Goal: Task Accomplishment & Management: Complete application form

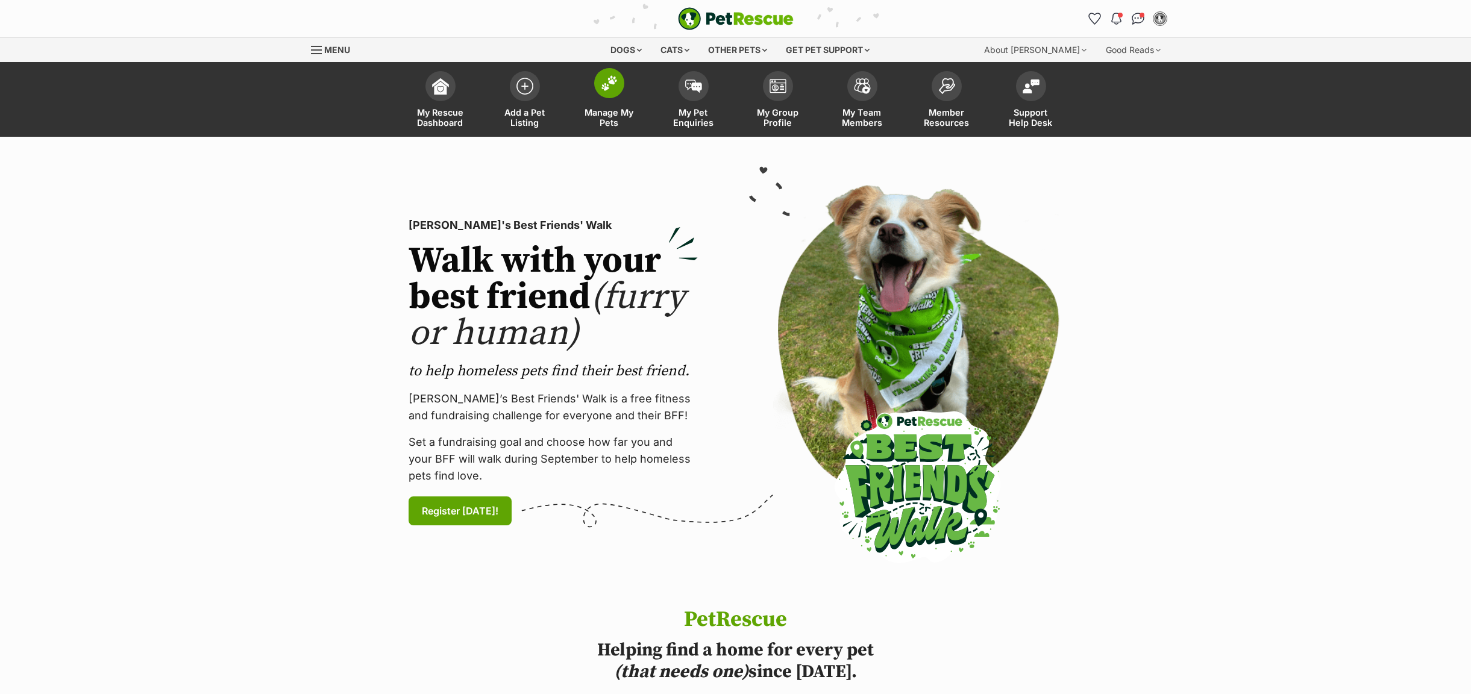
click at [603, 117] on span "Manage My Pets" at bounding box center [609, 117] width 54 height 20
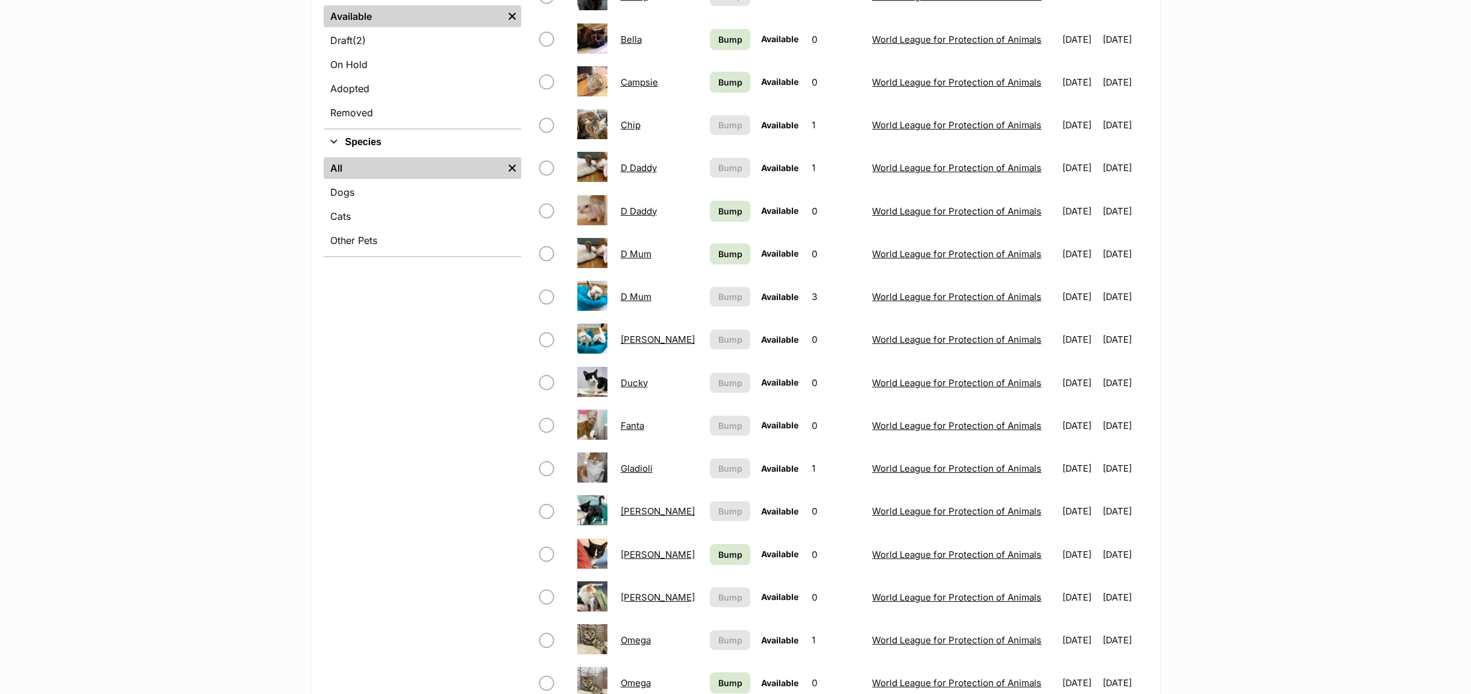
scroll to position [90, 0]
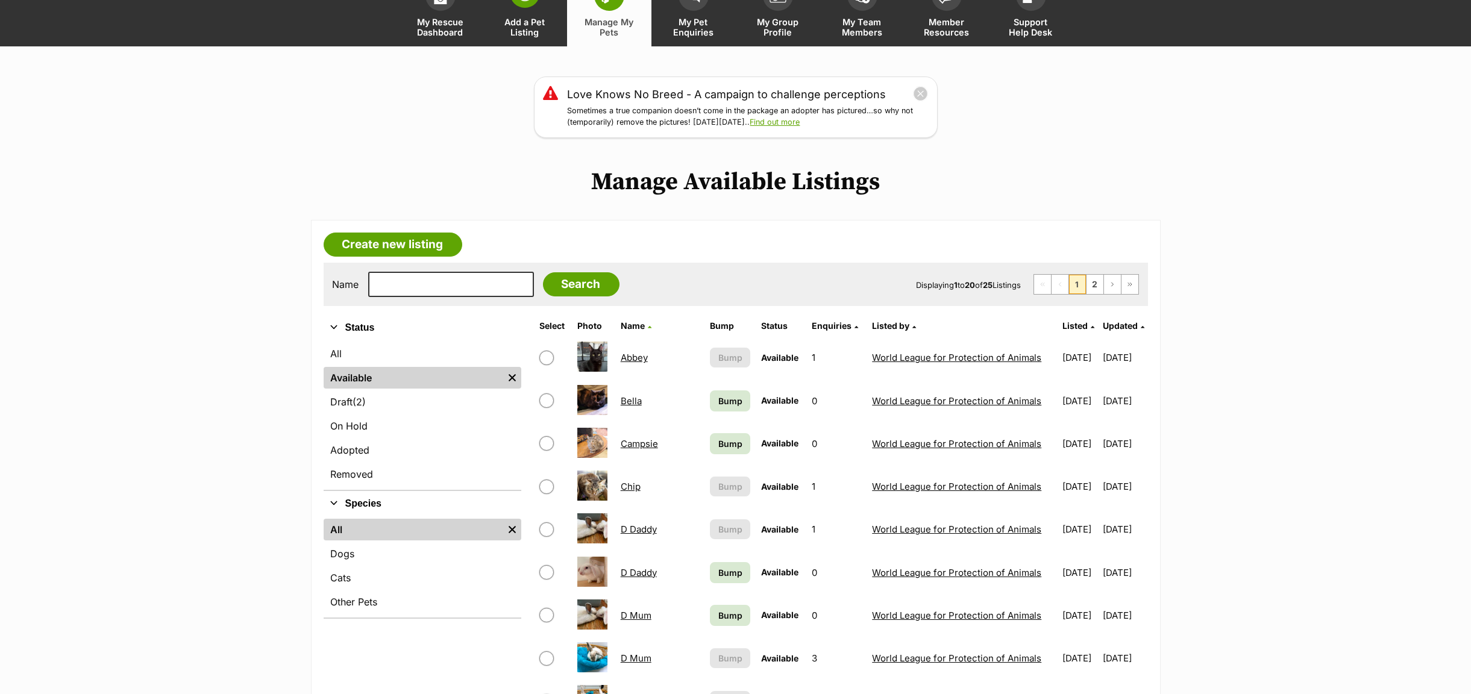
click at [515, 25] on span "Add a Pet Listing" at bounding box center [525, 27] width 54 height 20
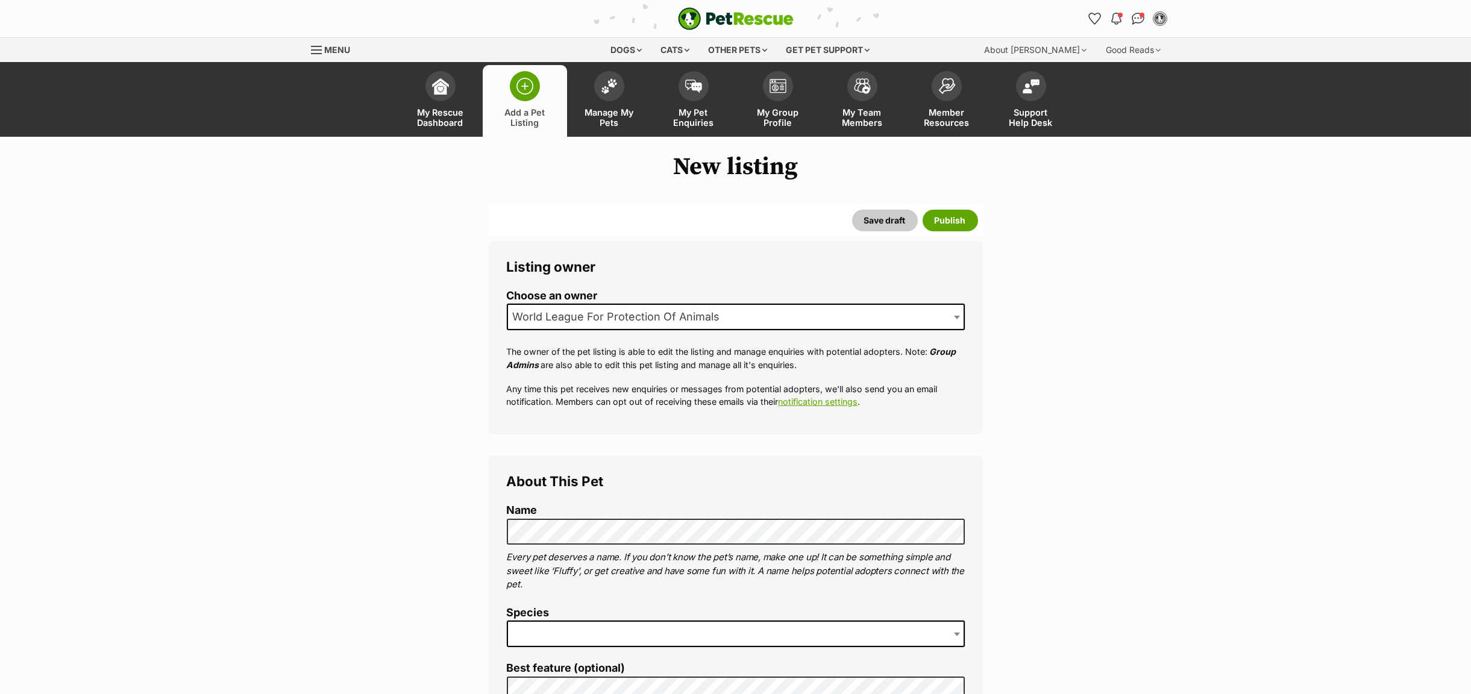
click at [956, 638] on span at bounding box center [958, 634] width 12 height 27
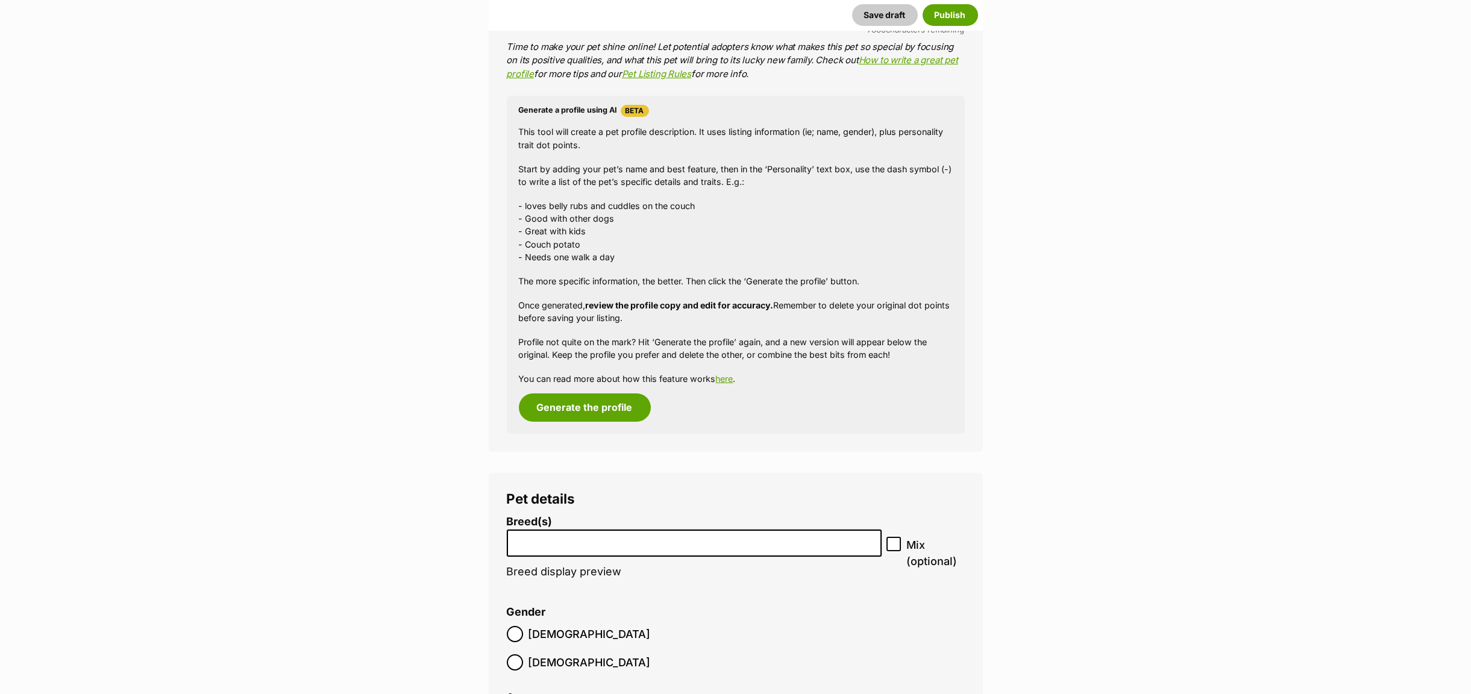
scroll to position [1085, 0]
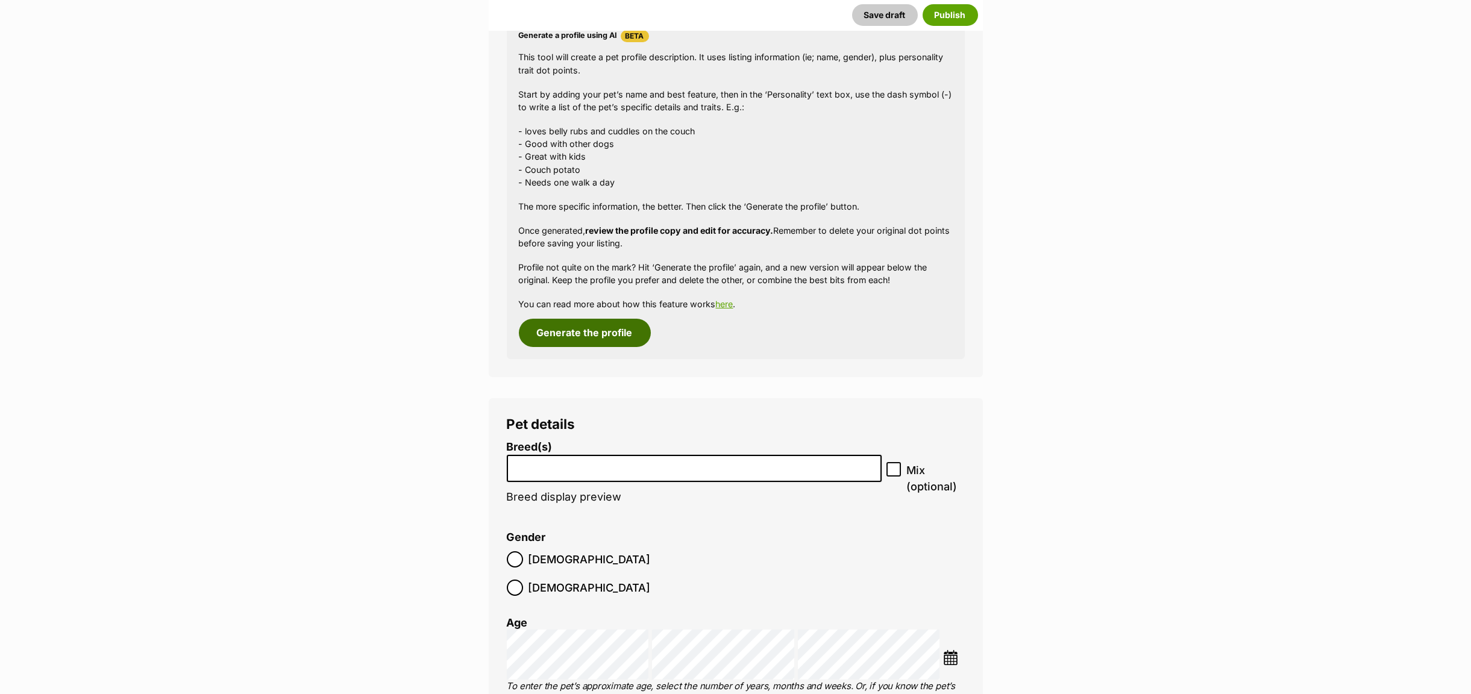
drag, startPoint x: 587, startPoint y: 328, endPoint x: 556, endPoint y: 373, distance: 54.2
click at [588, 328] on button "Generate the profile" at bounding box center [585, 333] width 132 height 28
click at [517, 474] on li at bounding box center [694, 468] width 366 height 25
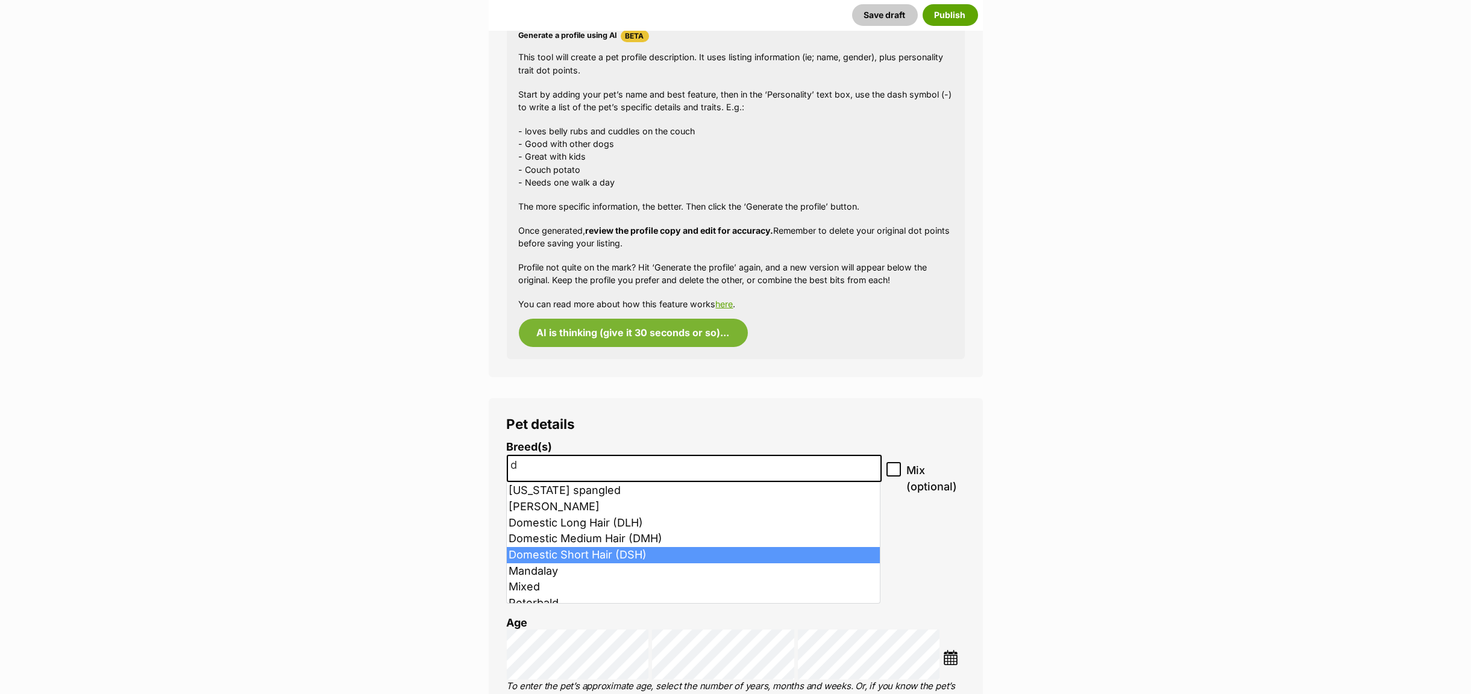
type input "d"
select select "252102"
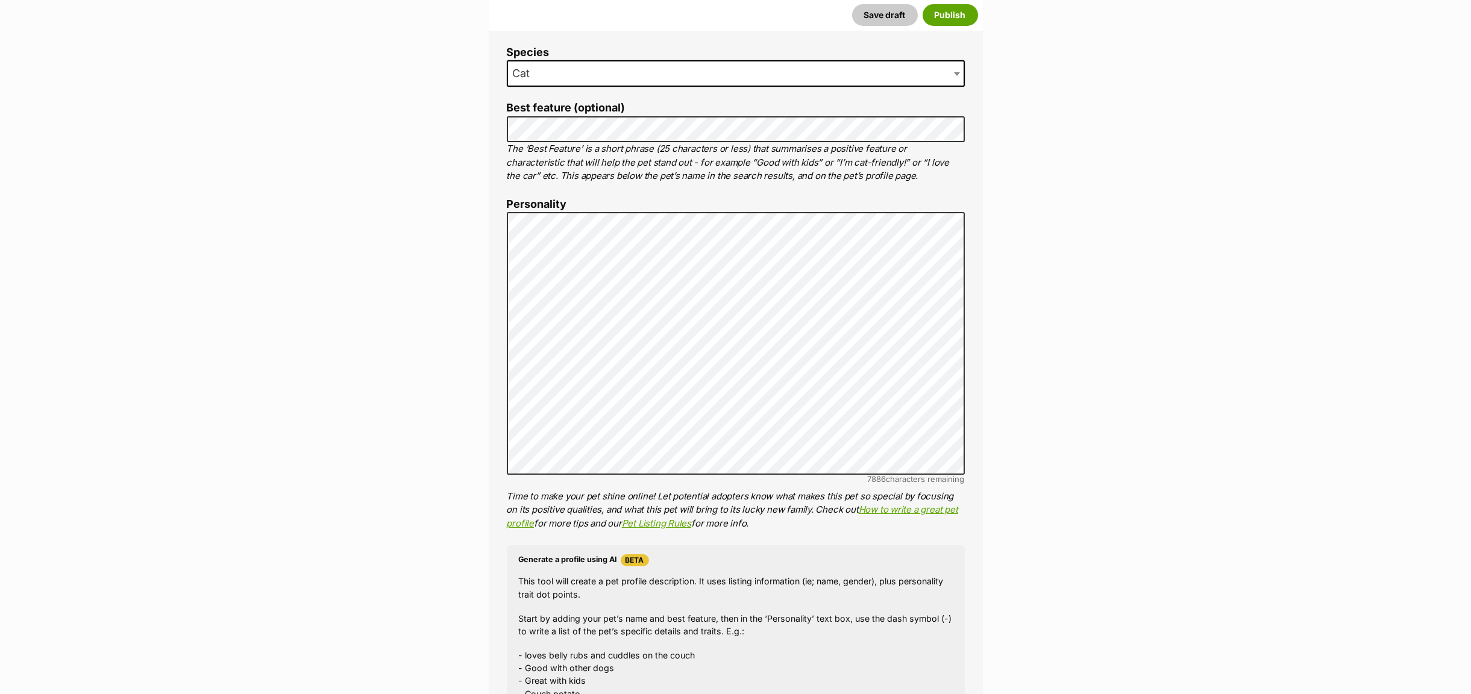
scroll to position [558, 0]
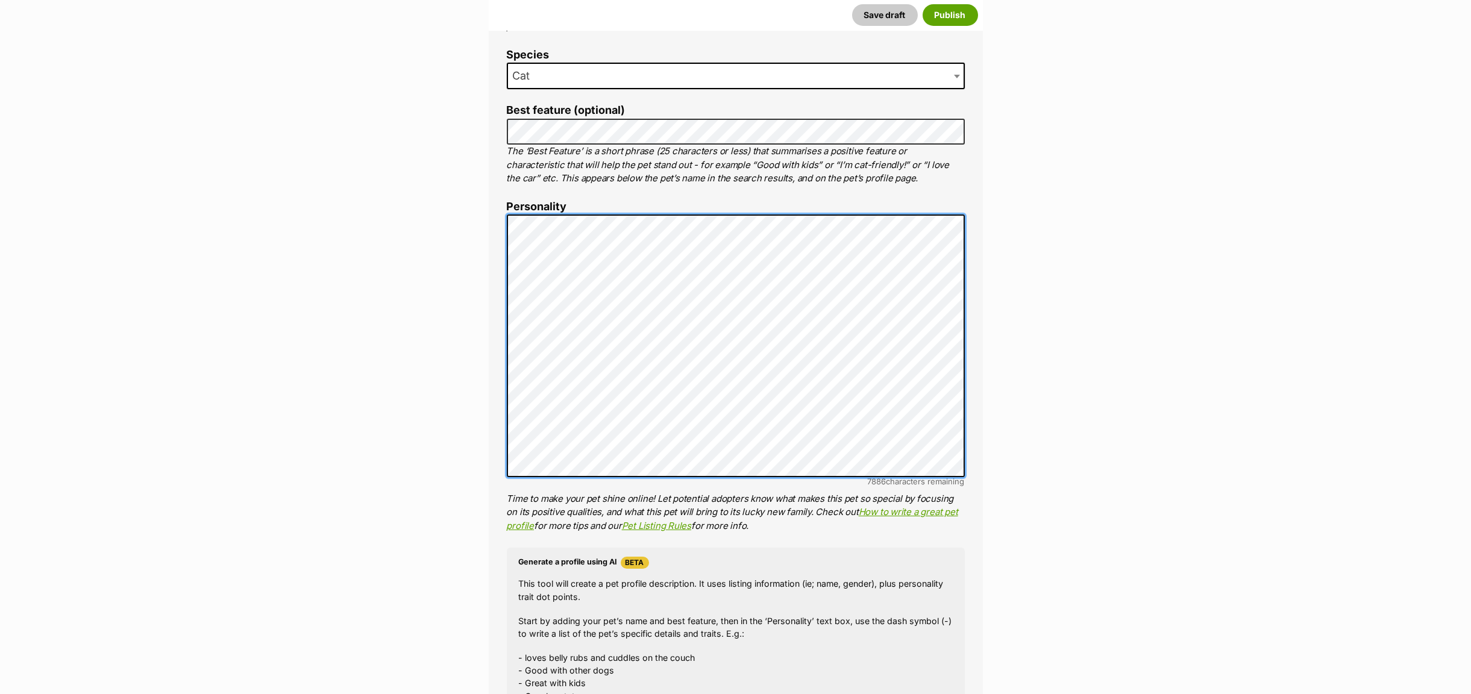
click at [507, 206] on li "Personality 7886 characters remaining Time to make your pet shine online! Let p…" at bounding box center [736, 367] width 458 height 333
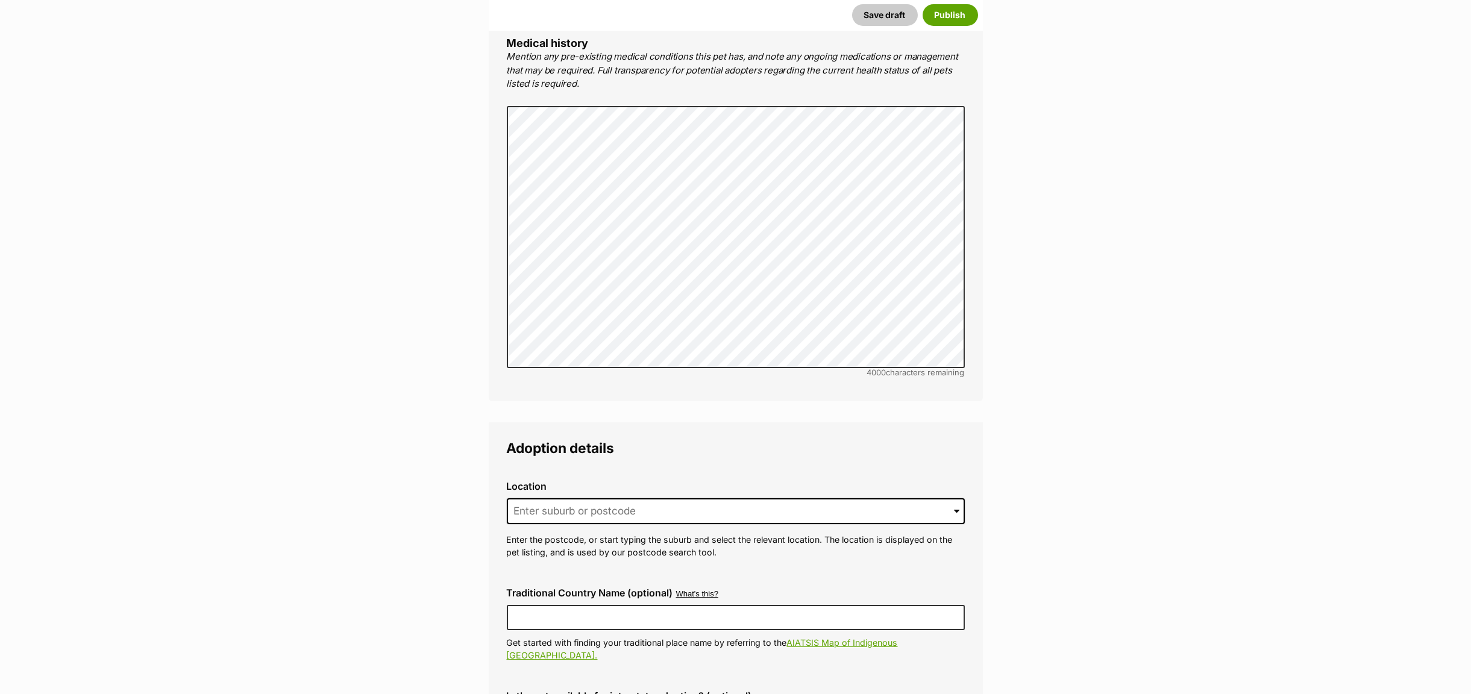
scroll to position [2637, 0]
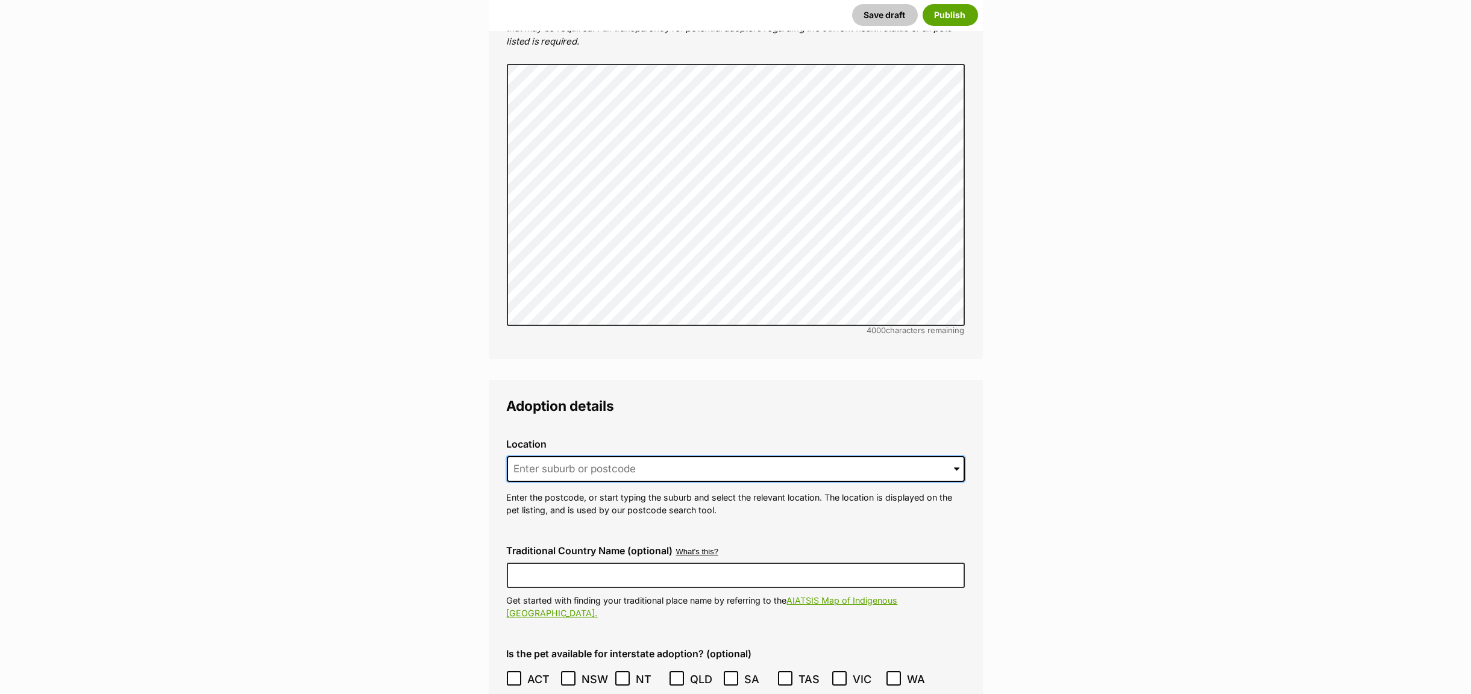
click at [530, 456] on input at bounding box center [736, 469] width 458 height 27
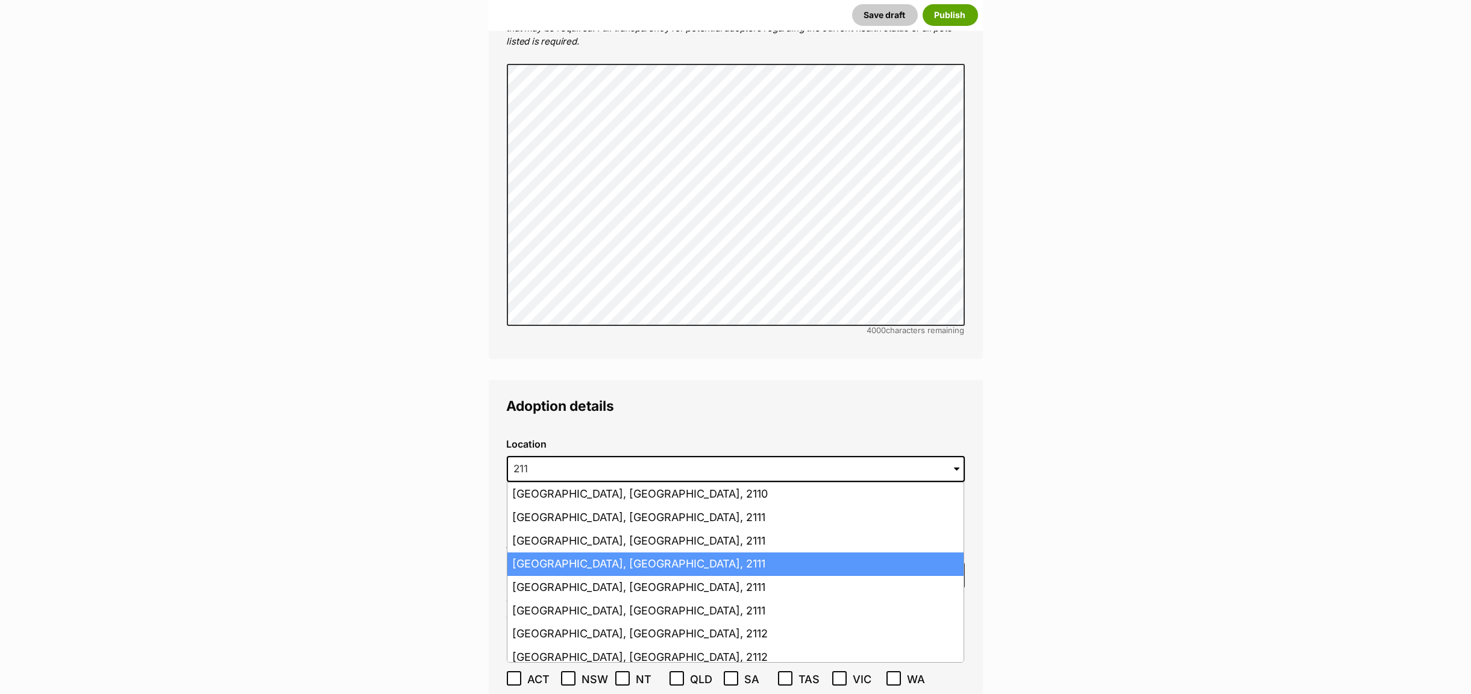
click at [538, 553] on li "Gladesville, New South Wales, 2111" at bounding box center [735, 565] width 456 height 24
type input "Gladesville, New South Wales, 2111"
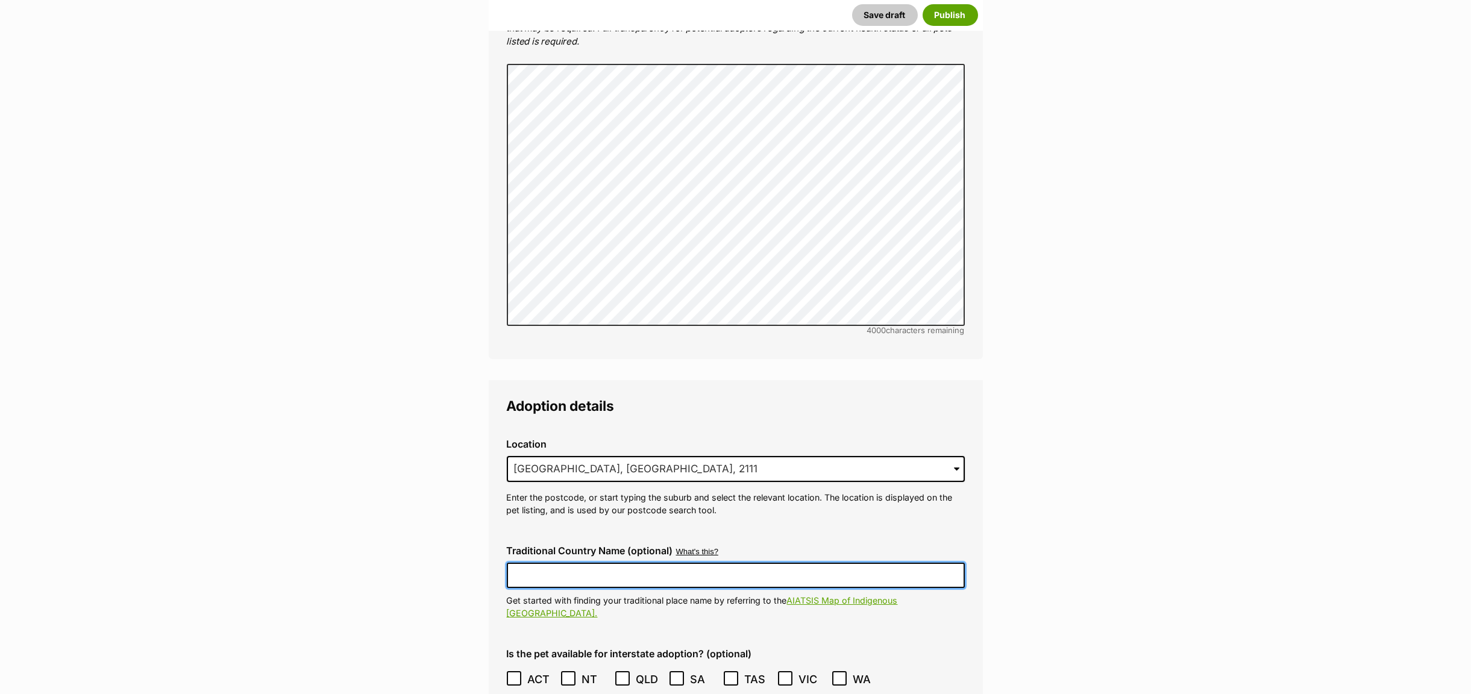
click at [538, 563] on input "Traditional Country Name (optional)" at bounding box center [736, 575] width 458 height 25
type input "Wallumettagal"
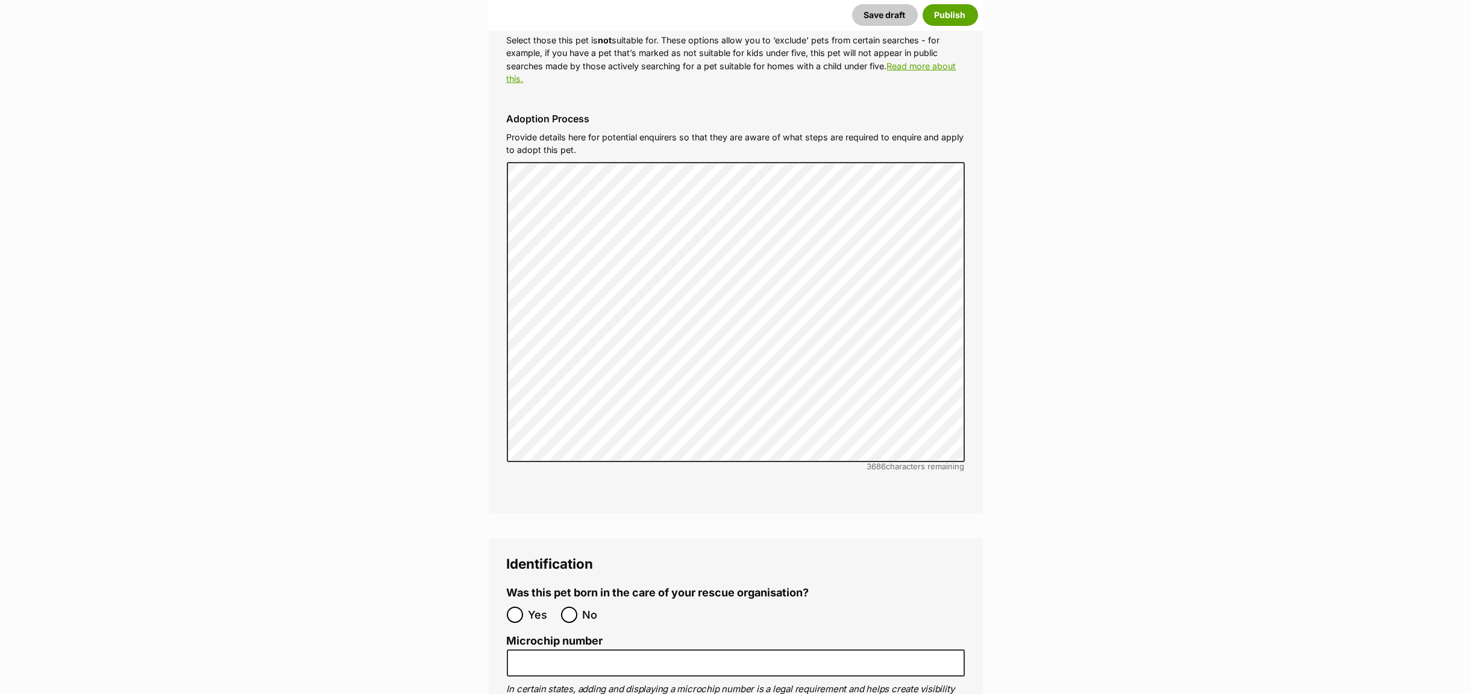
scroll to position [3722, 0]
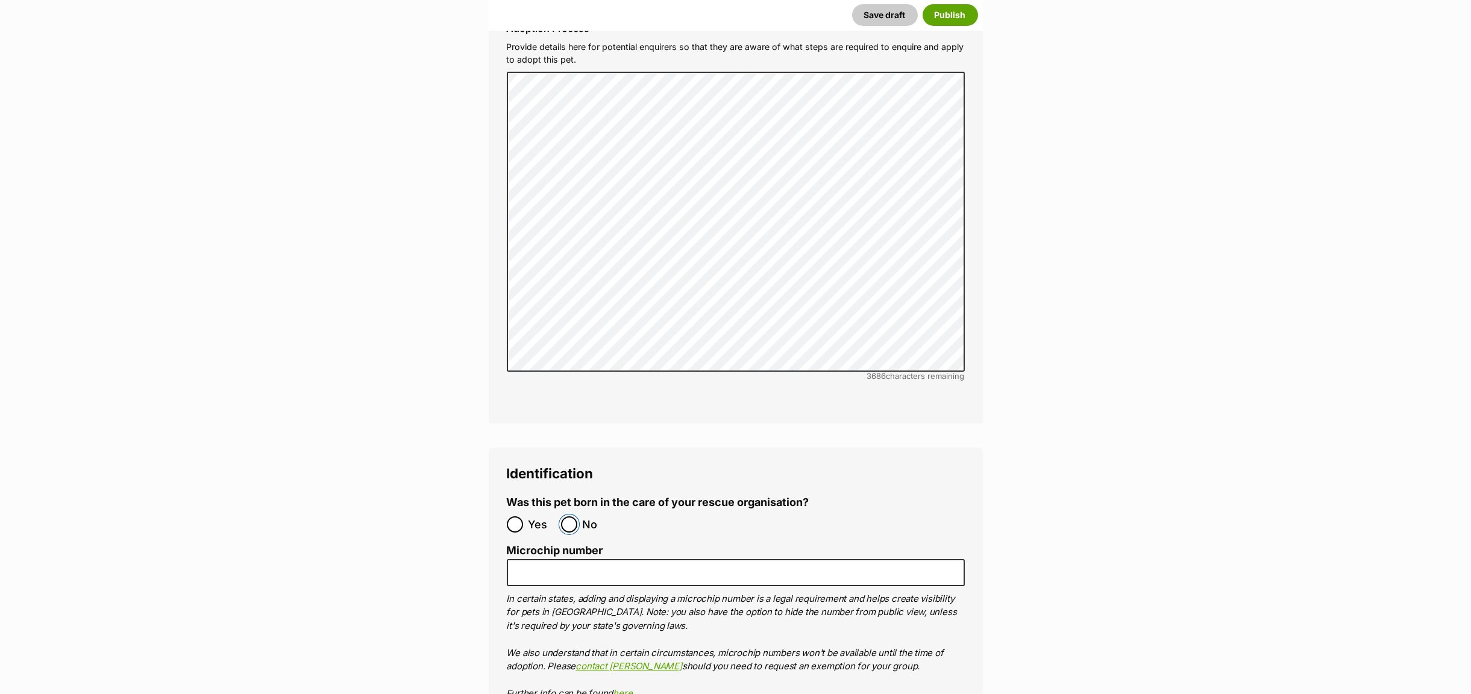
click at [567, 516] on input "No" at bounding box center [569, 524] width 16 height 16
radio input "true"
click at [555, 559] on input "Microchip number" at bounding box center [736, 572] width 458 height 27
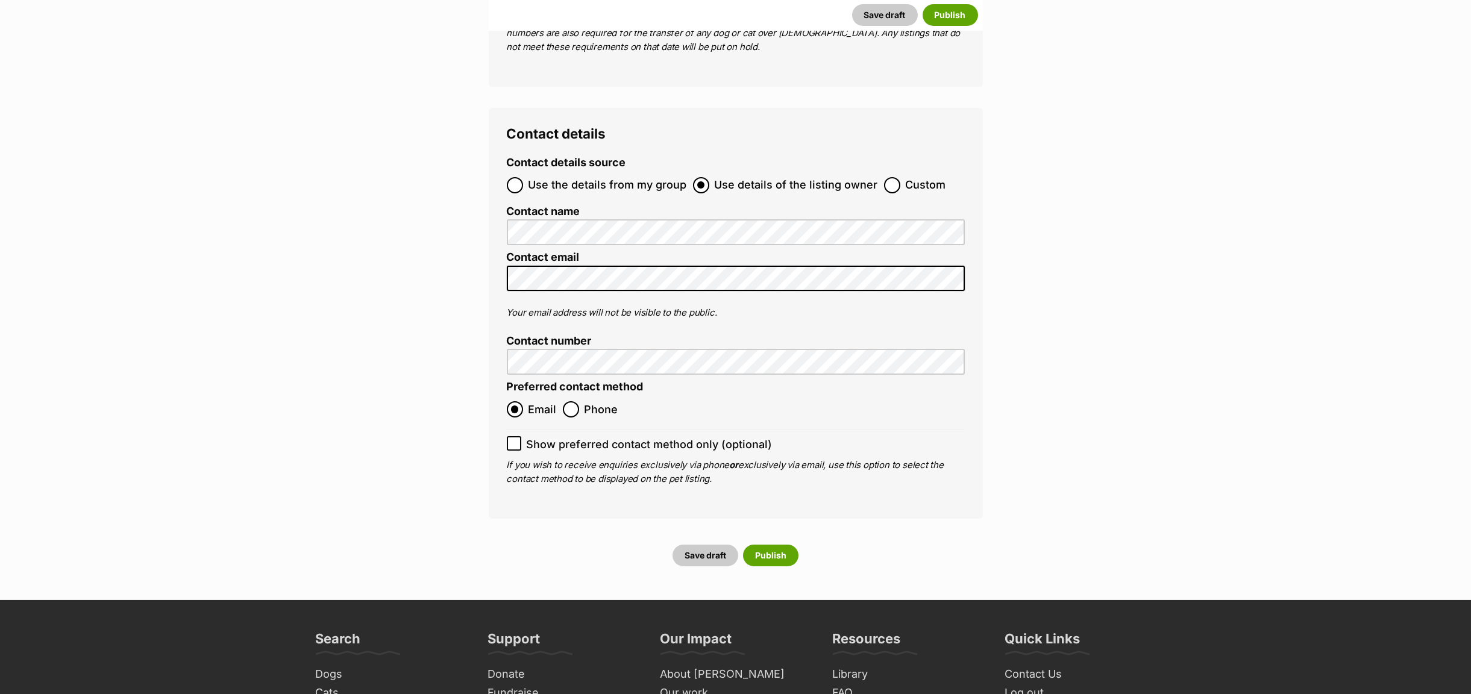
scroll to position [4806, 0]
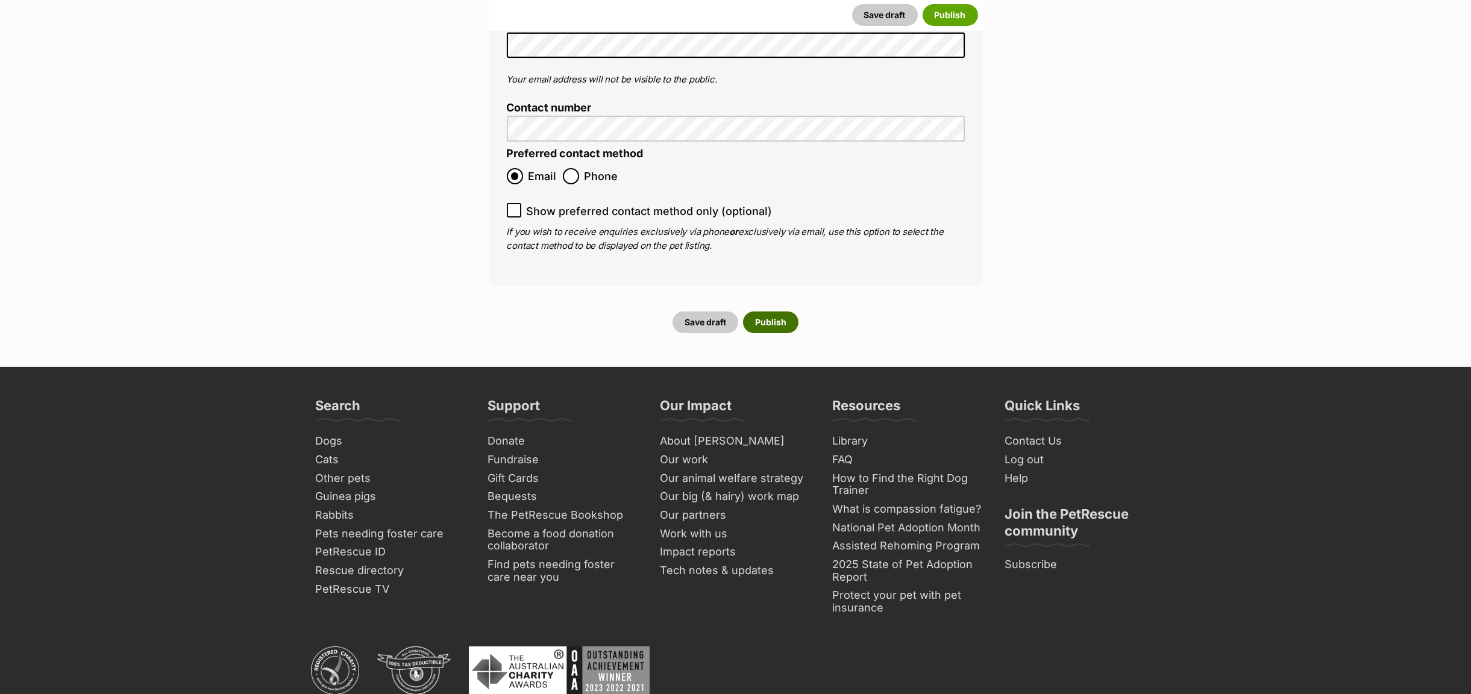
type input "99100300102212"
click at [766, 312] on button "Publish" at bounding box center [770, 323] width 55 height 22
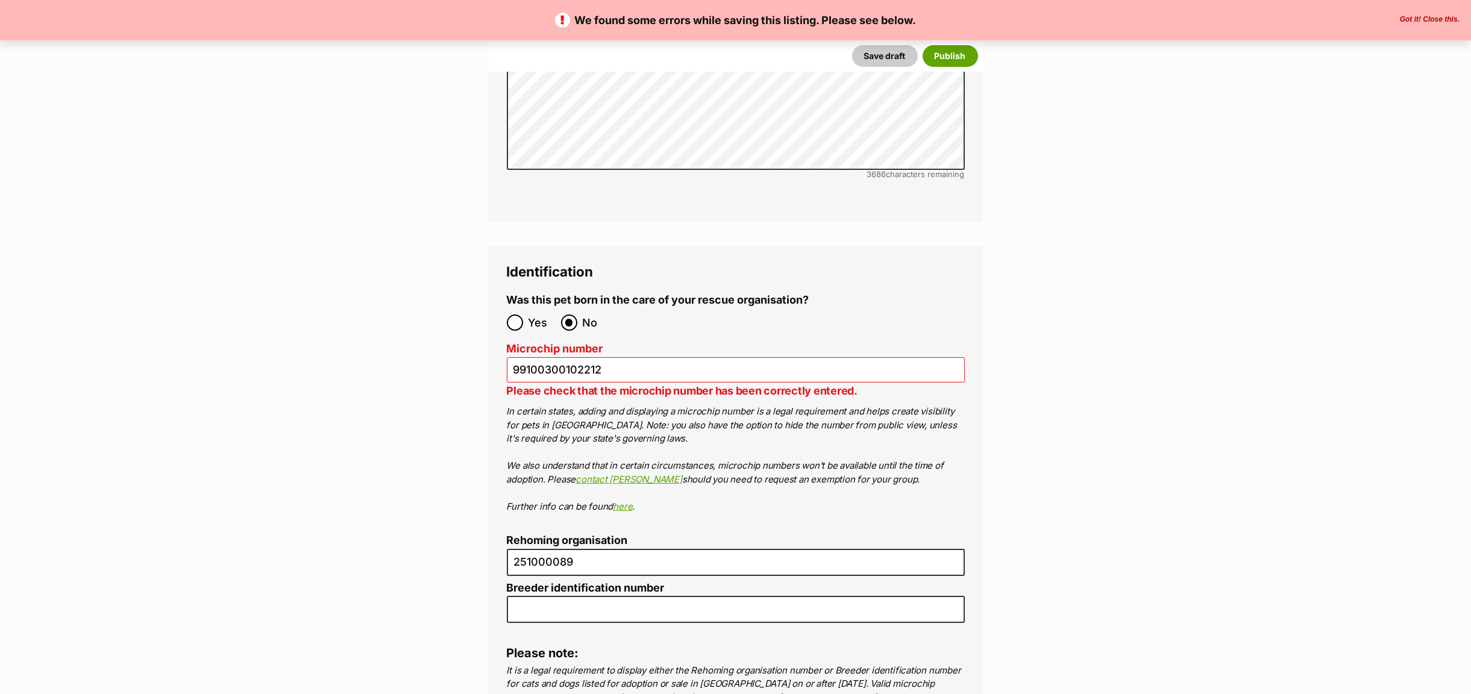
scroll to position [3977, 0]
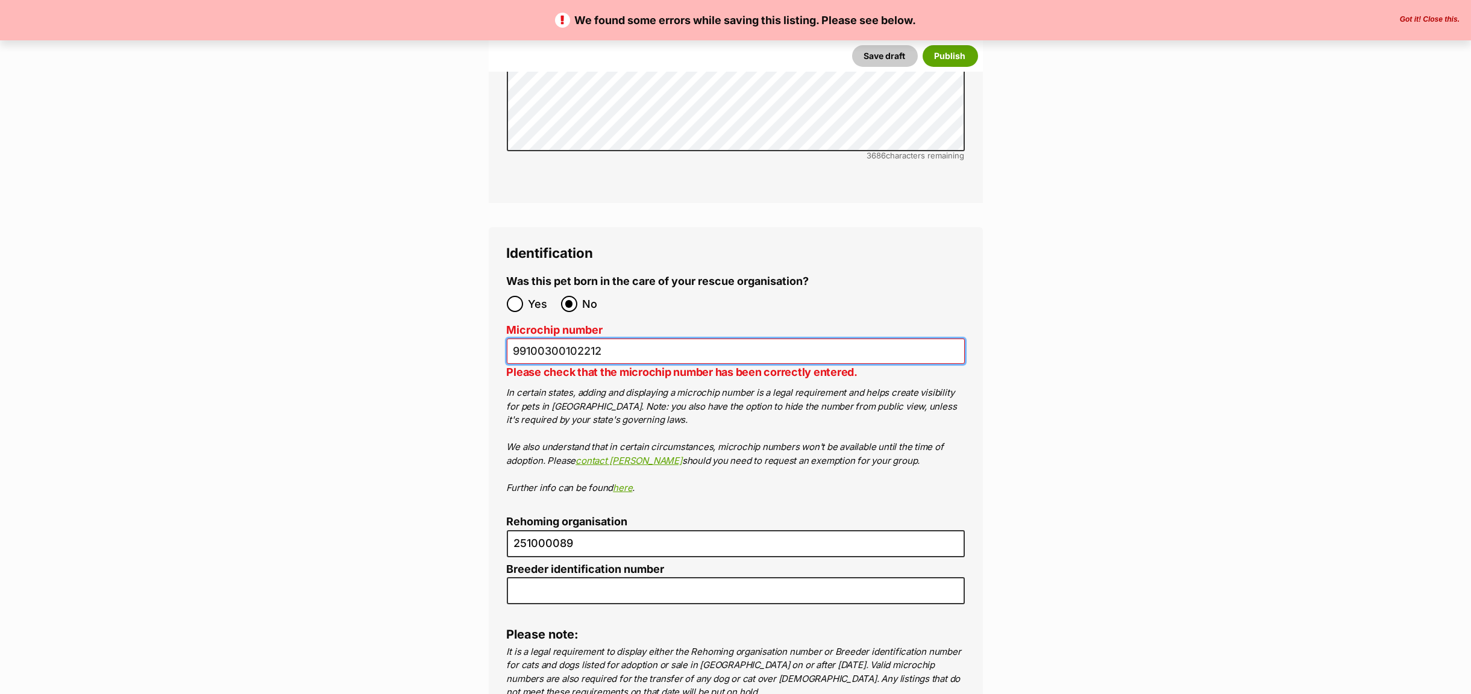
click at [614, 339] on input "99100300102212" at bounding box center [736, 352] width 458 height 26
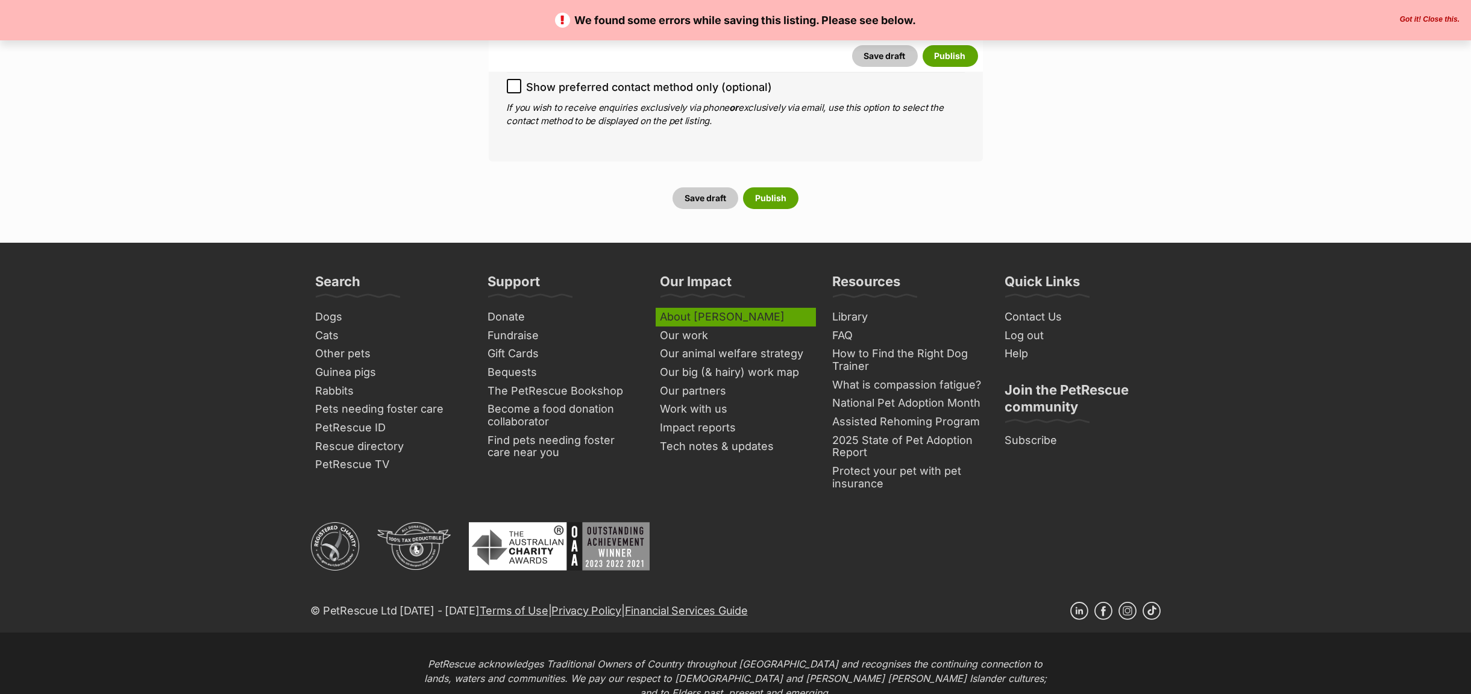
scroll to position [4906, 0]
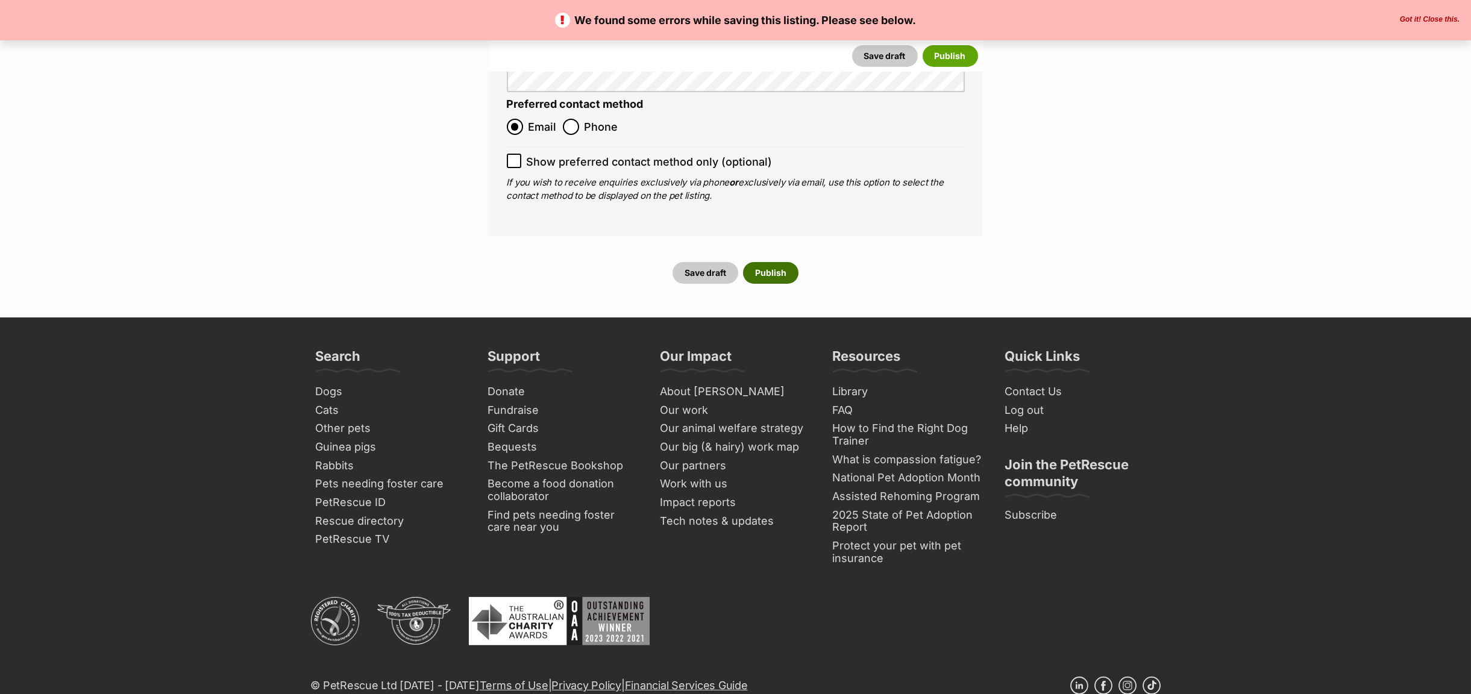
type input "991003001022120"
click at [773, 262] on button "Publish" at bounding box center [770, 273] width 55 height 22
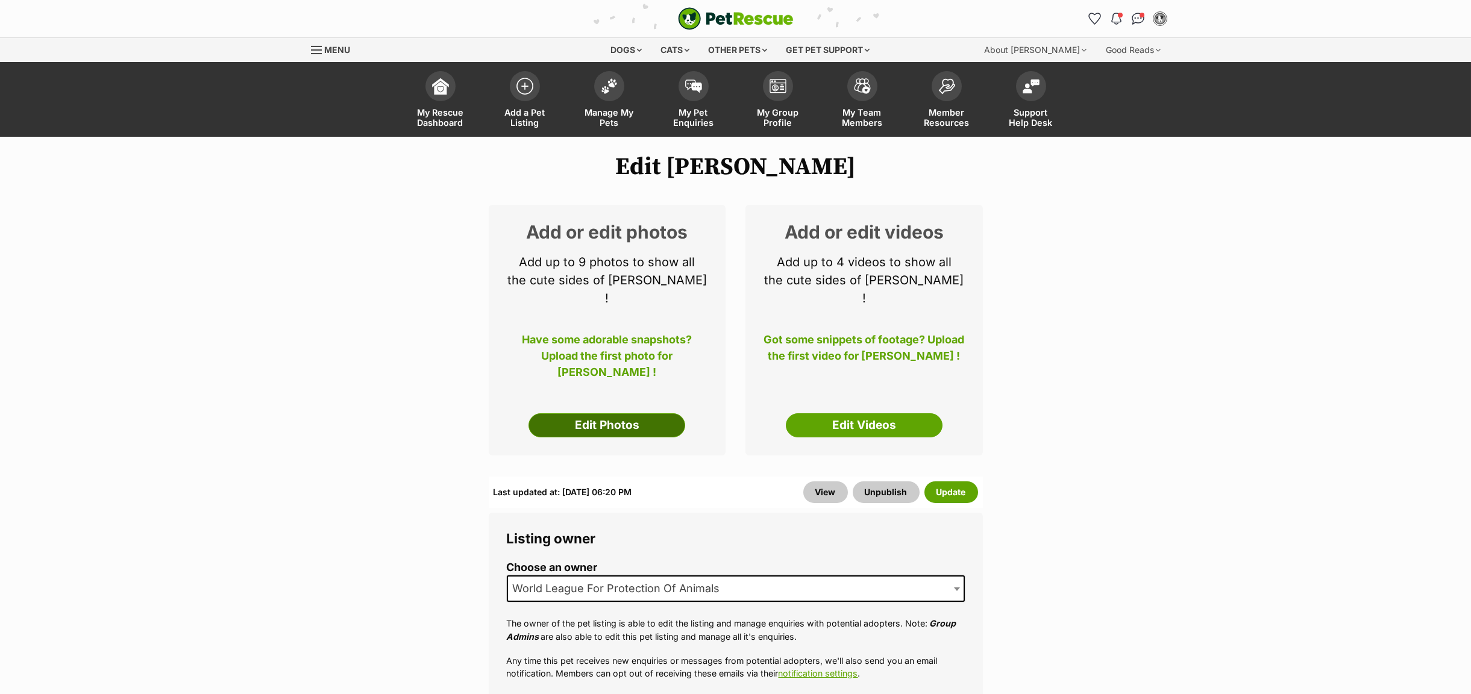
click at [601, 413] on link "Edit Photos" at bounding box center [606, 425] width 157 height 24
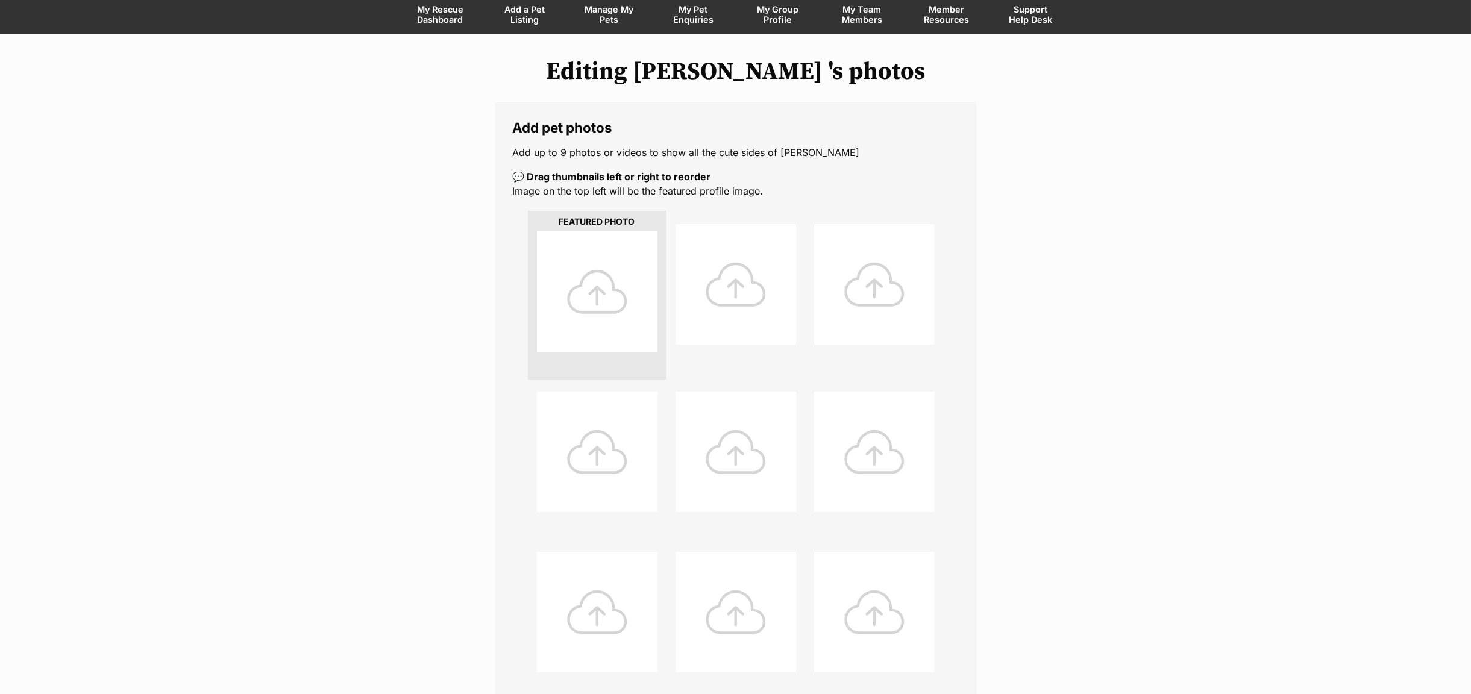
scroll to position [181, 0]
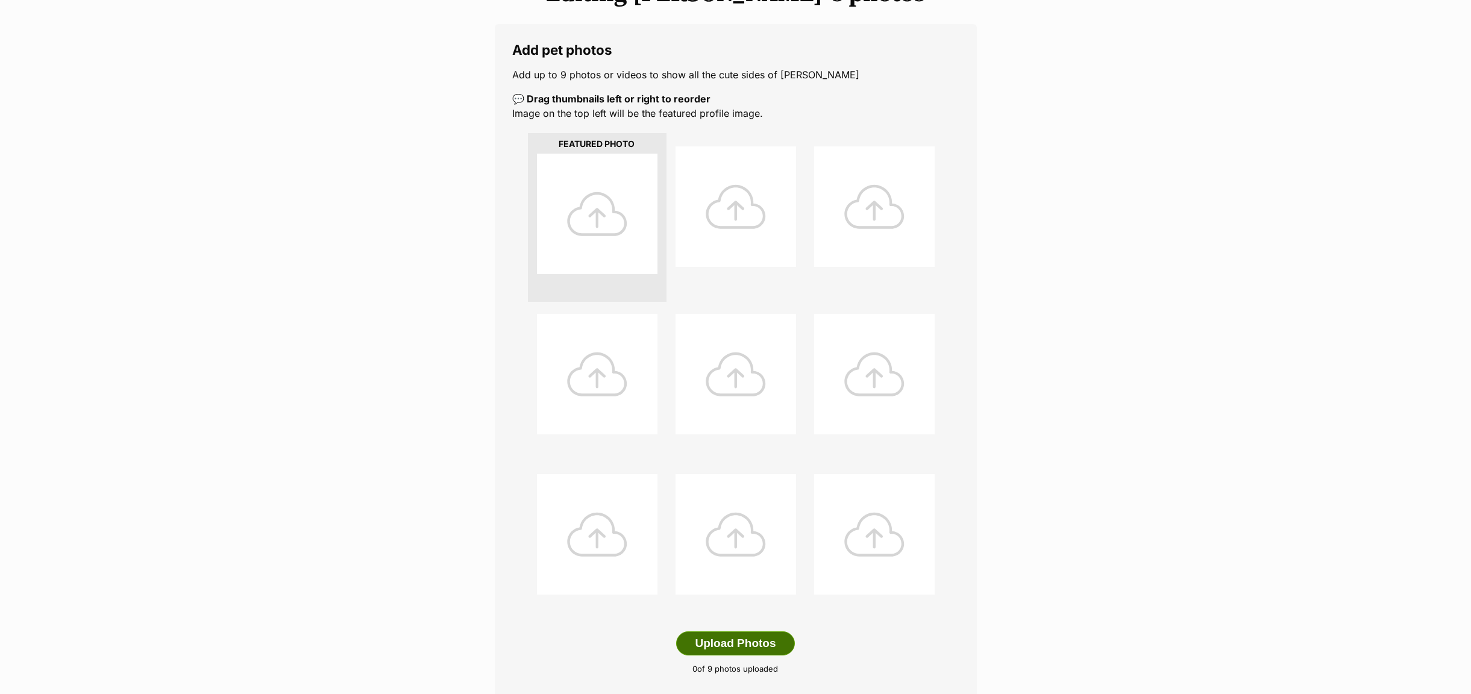
click at [721, 638] on button "Upload Photos" at bounding box center [735, 644] width 118 height 24
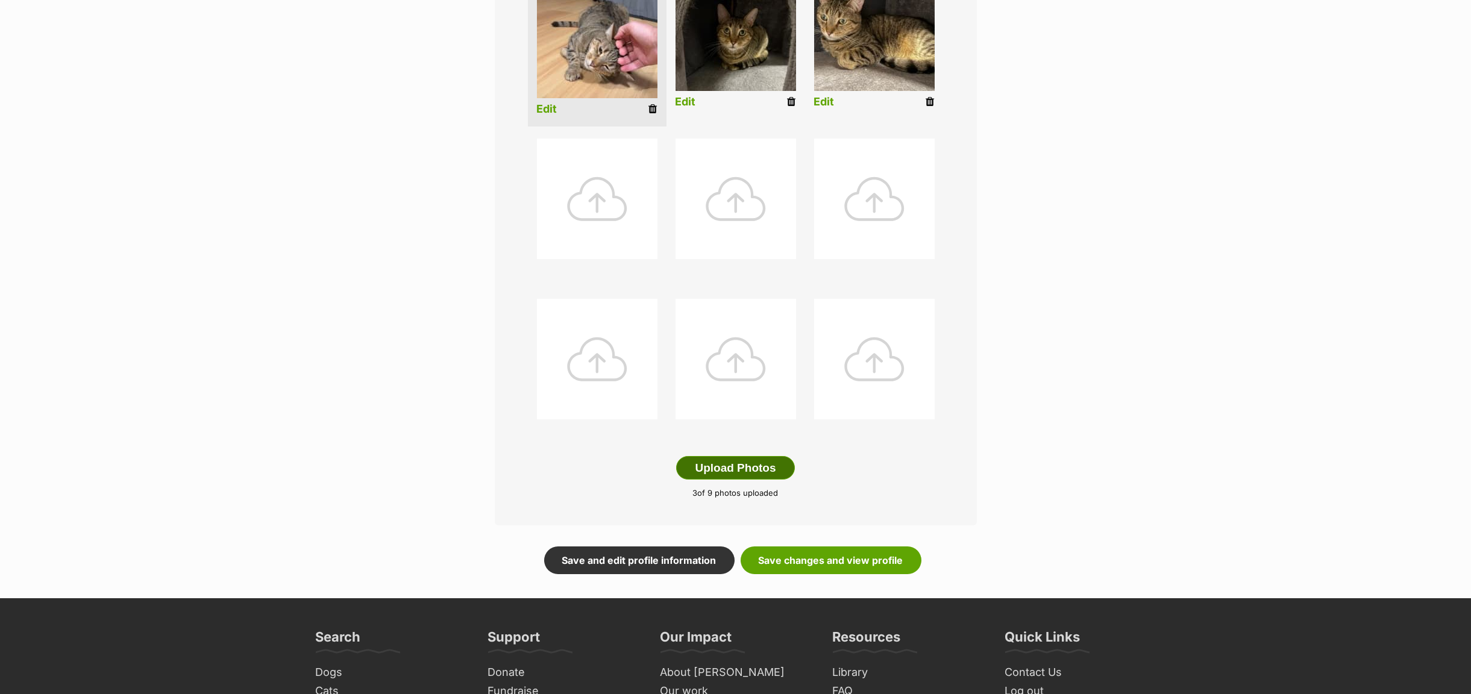
scroll to position [362, 0]
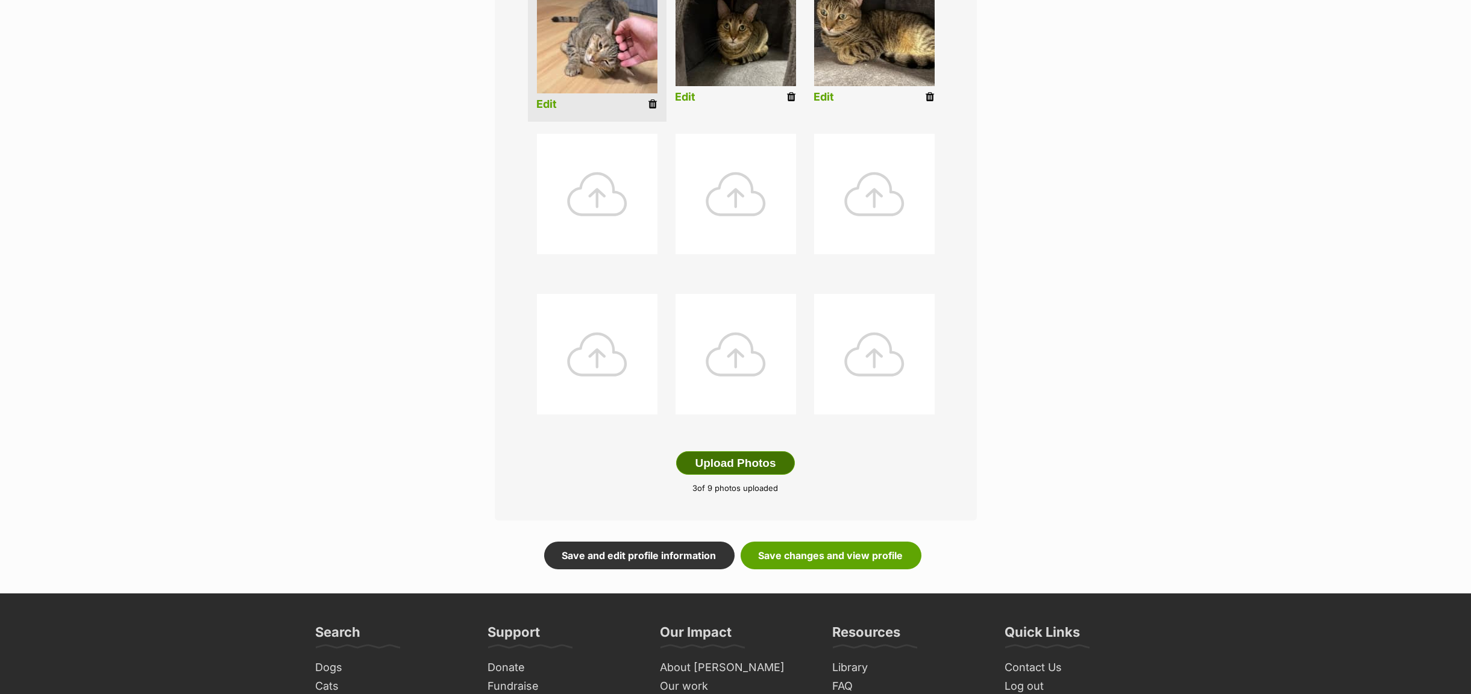
click at [725, 468] on button "Upload Photos" at bounding box center [735, 463] width 118 height 24
click at [779, 555] on link "Save changes and view profile" at bounding box center [831, 556] width 181 height 28
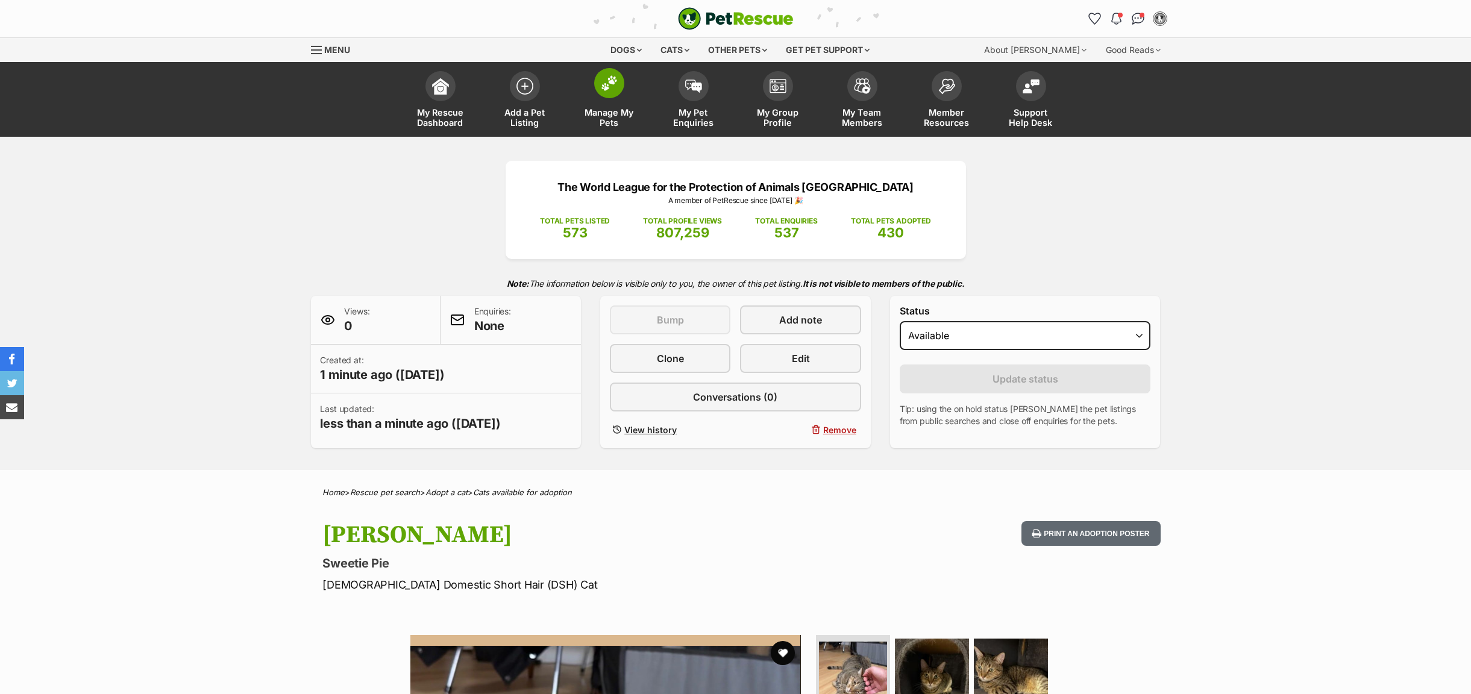
click at [601, 114] on span "Manage My Pets" at bounding box center [609, 117] width 54 height 20
